Goal: Find specific page/section: Find specific page/section

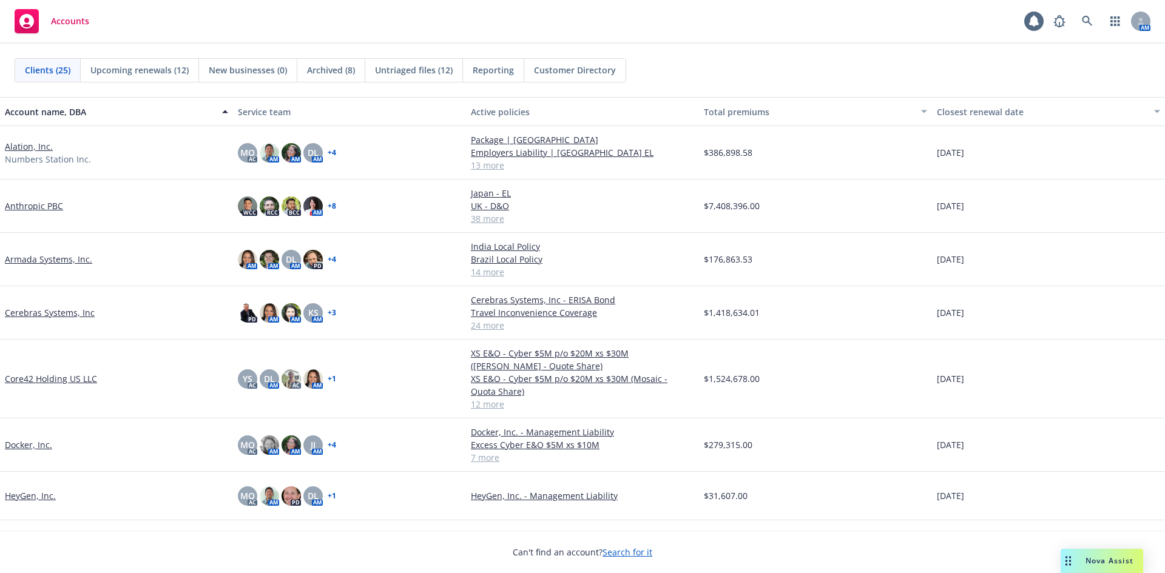
click at [129, 22] on div "Accounts 1 AM" at bounding box center [582, 22] width 1165 height 44
